Goal: Find specific page/section: Find specific page/section

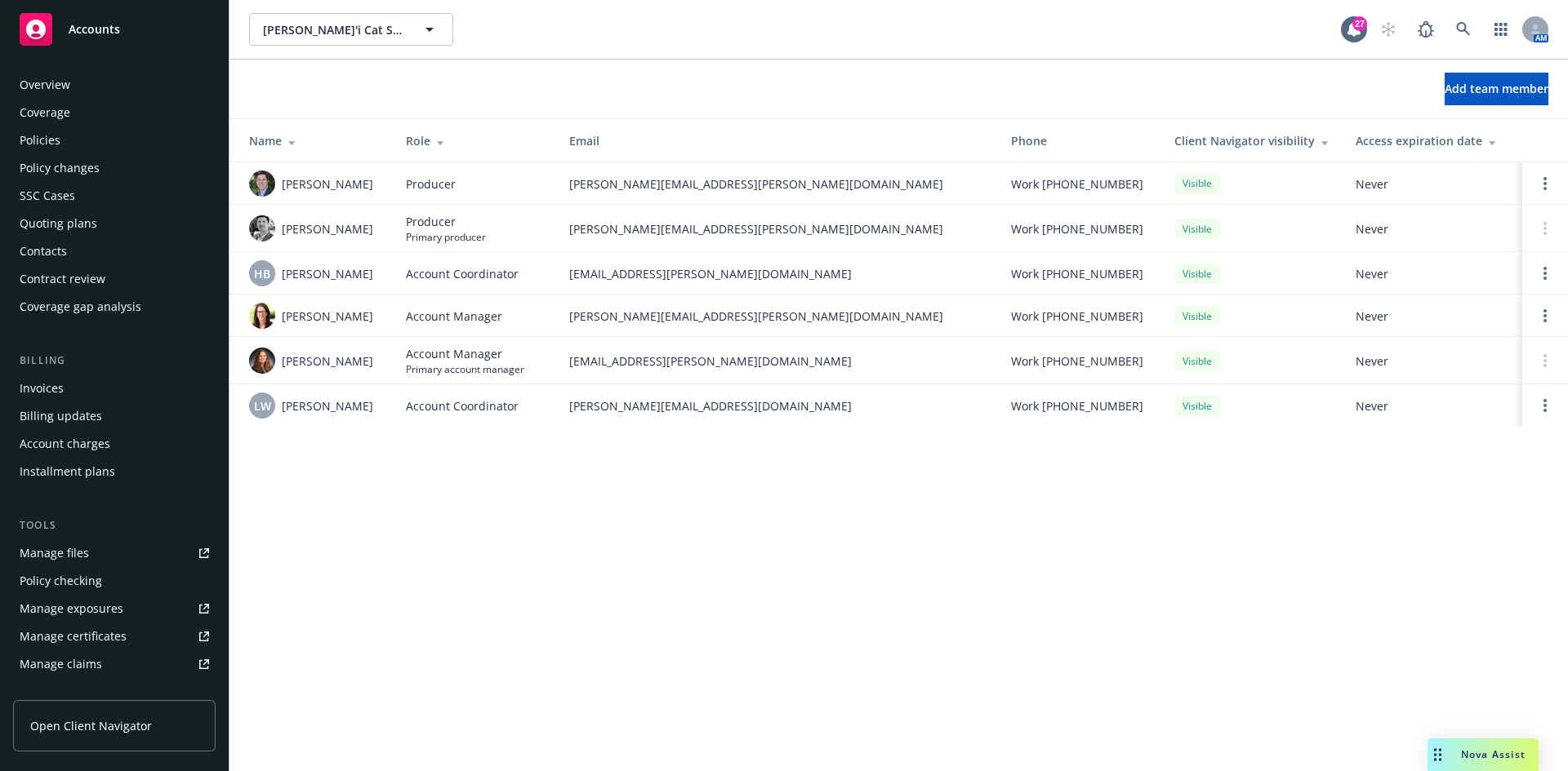
click at [27, 381] on div "Invoices" at bounding box center [41, 388] width 44 height 26
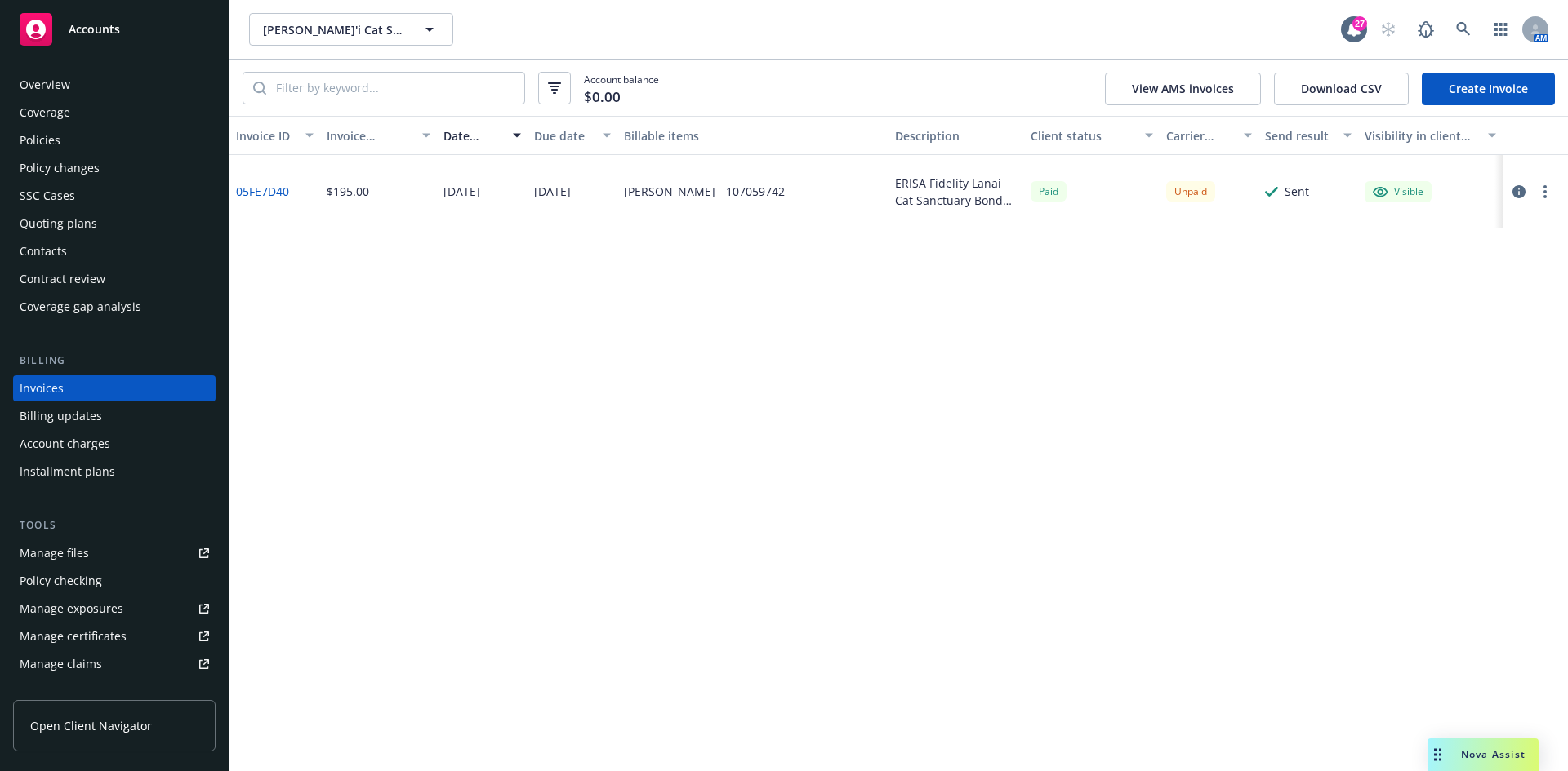
click at [273, 196] on link "05FE7D40" at bounding box center [262, 192] width 53 height 17
click at [118, 27] on span "Accounts" at bounding box center [94, 29] width 51 height 13
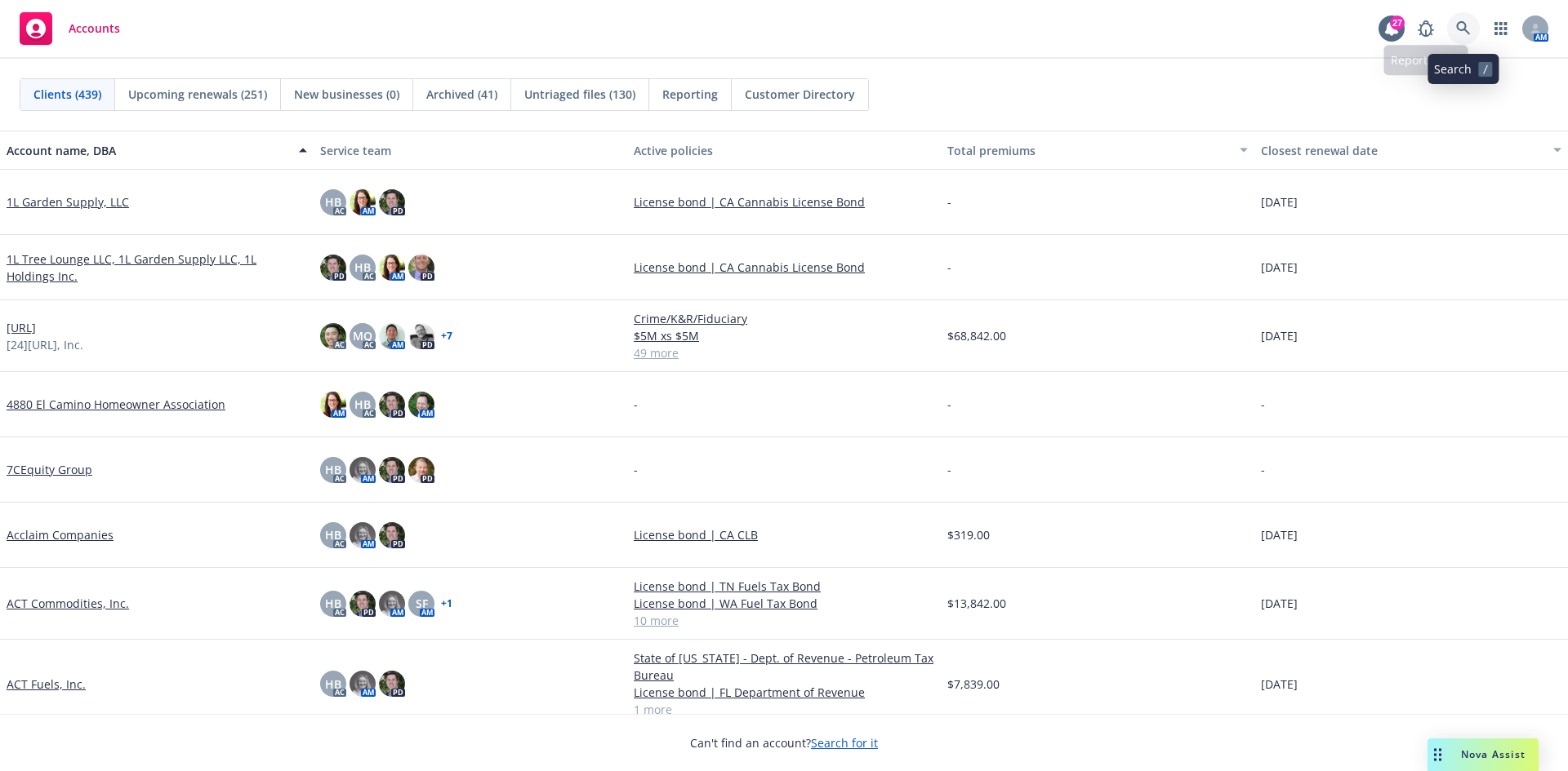
click at [1451, 29] on link at bounding box center [1464, 29] width 33 height 33
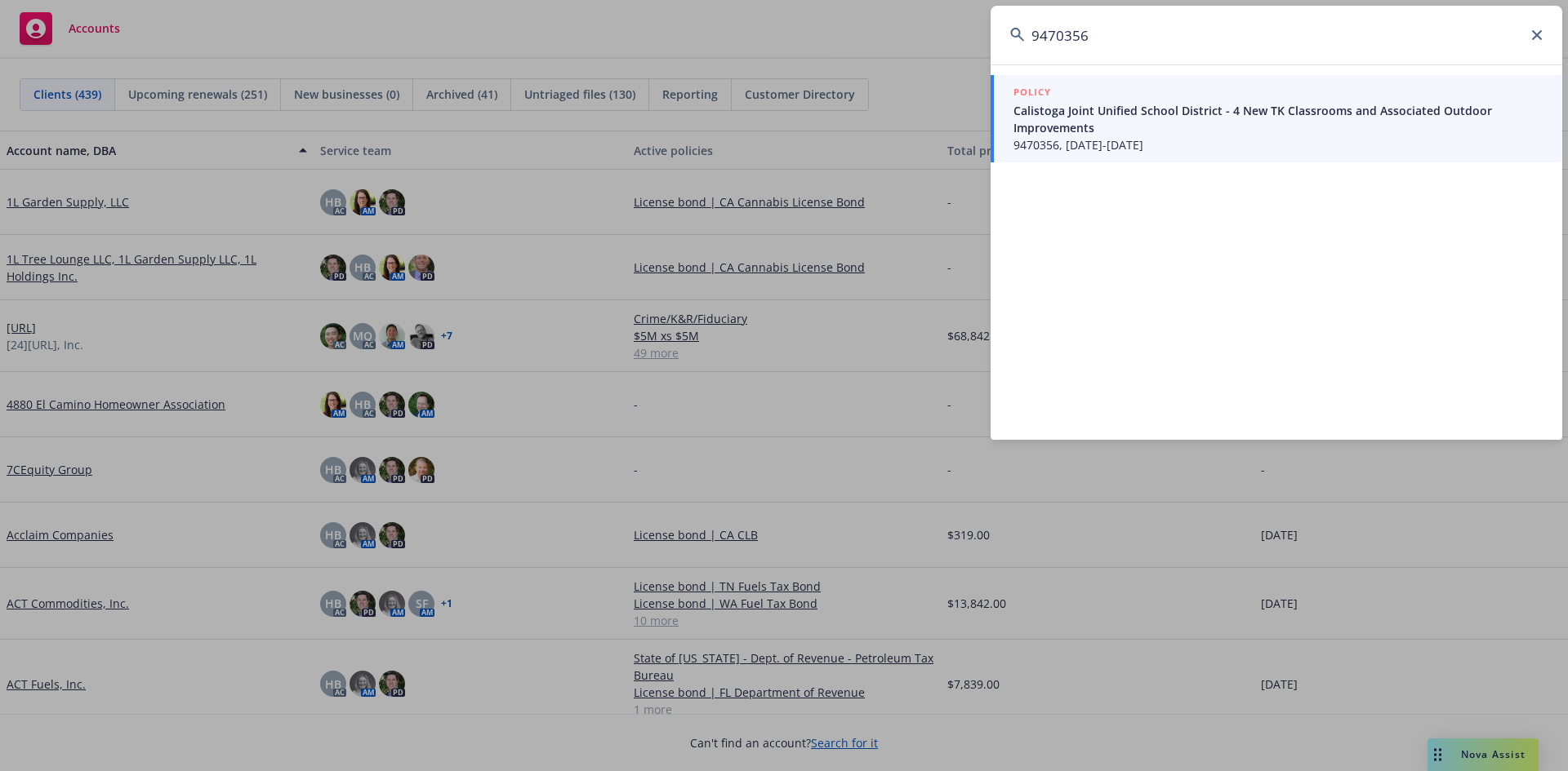
type input "9470356"
click at [1166, 154] on link "POLICY Calistoga Joint Unified School District - 4 New TK Classrooms and Associ…" at bounding box center [1276, 118] width 572 height 87
